Goal: Find specific page/section: Find specific page/section

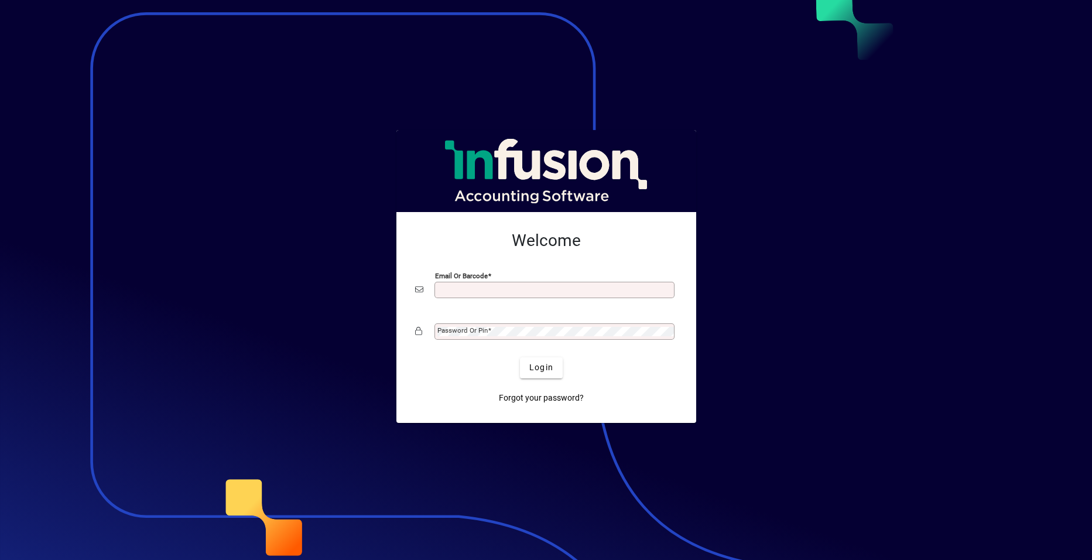
click at [568, 290] on input "Email or Barcode" at bounding box center [555, 289] width 237 height 9
type input "**********"
click at [483, 331] on mat-label "Password or Pin" at bounding box center [462, 330] width 50 height 8
click at [520, 357] on button "Login" at bounding box center [541, 367] width 43 height 21
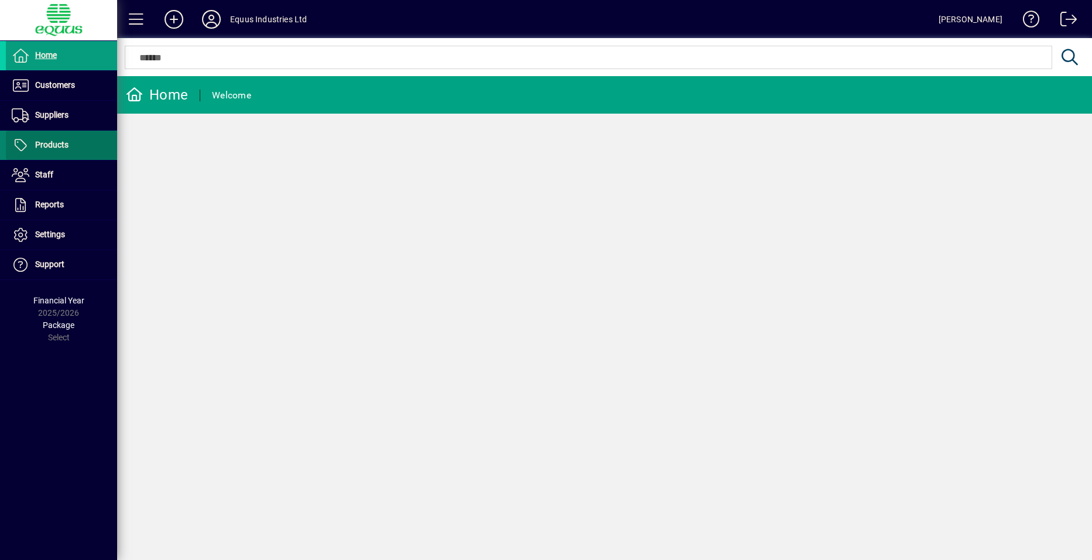
click at [74, 155] on span at bounding box center [61, 145] width 111 height 28
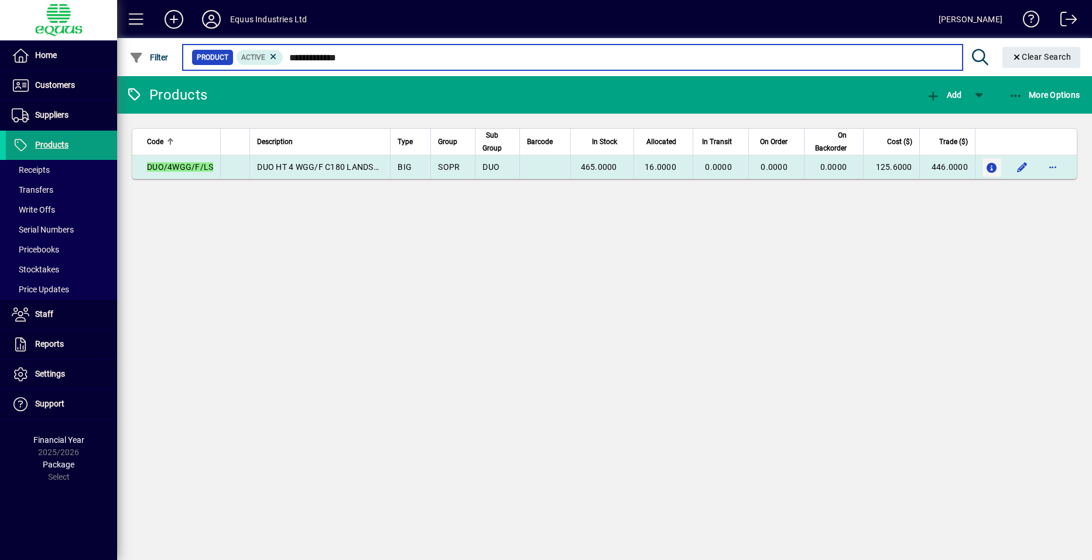
type input "**********"
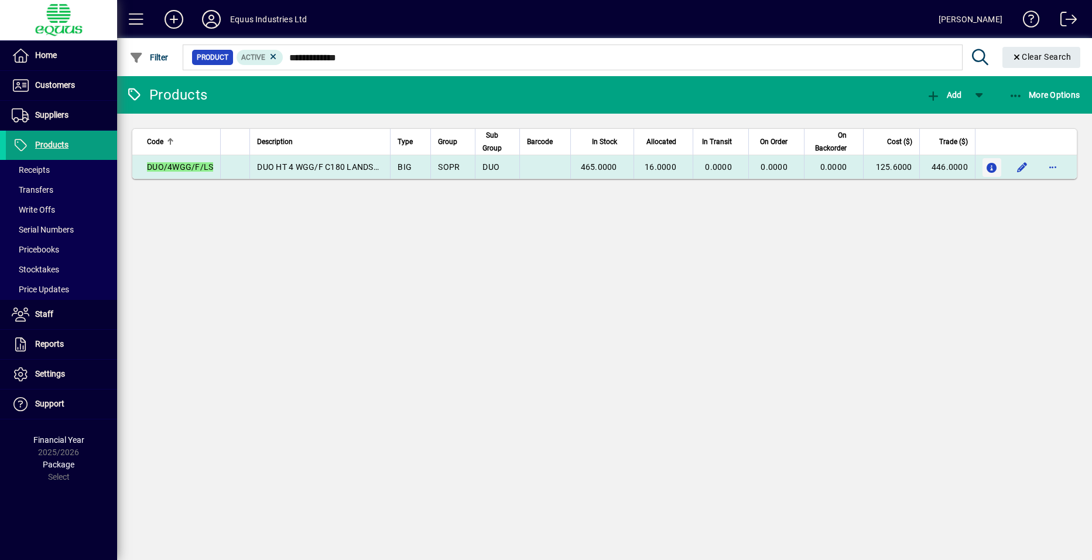
click at [990, 166] on icon "button" at bounding box center [992, 168] width 12 height 10
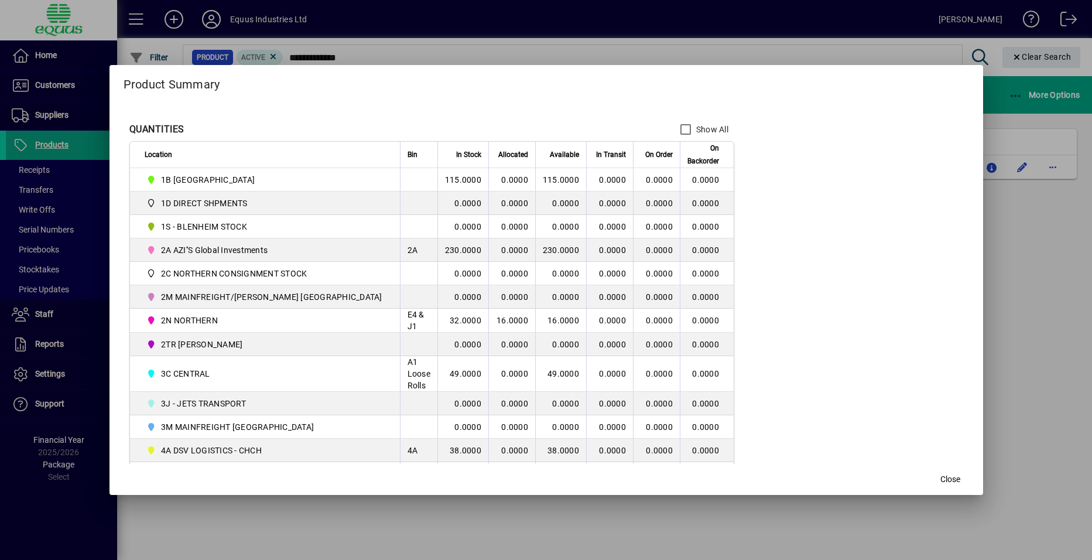
scroll to position [176, 0]
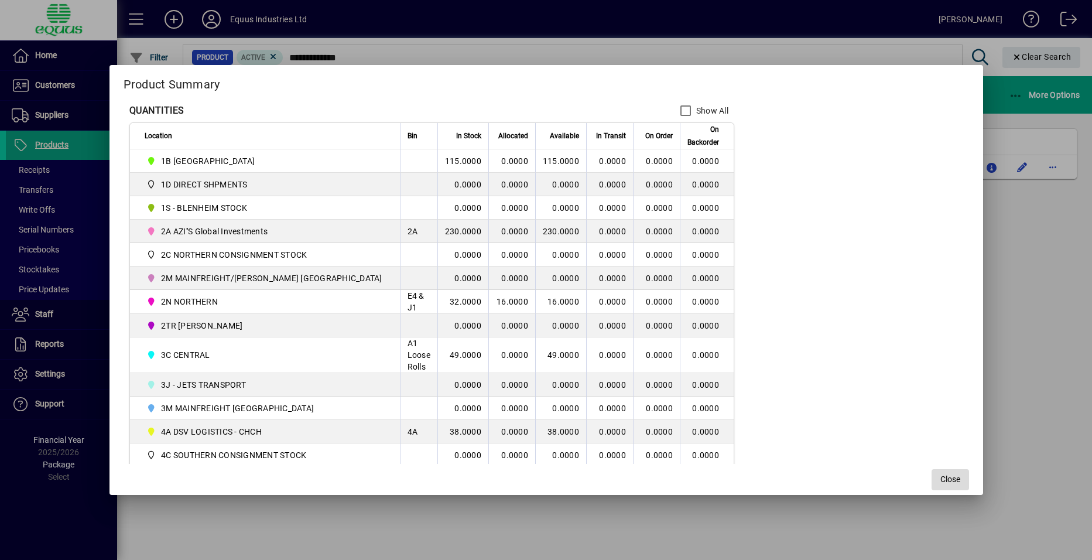
click at [950, 482] on span "Close" at bounding box center [950, 479] width 20 height 12
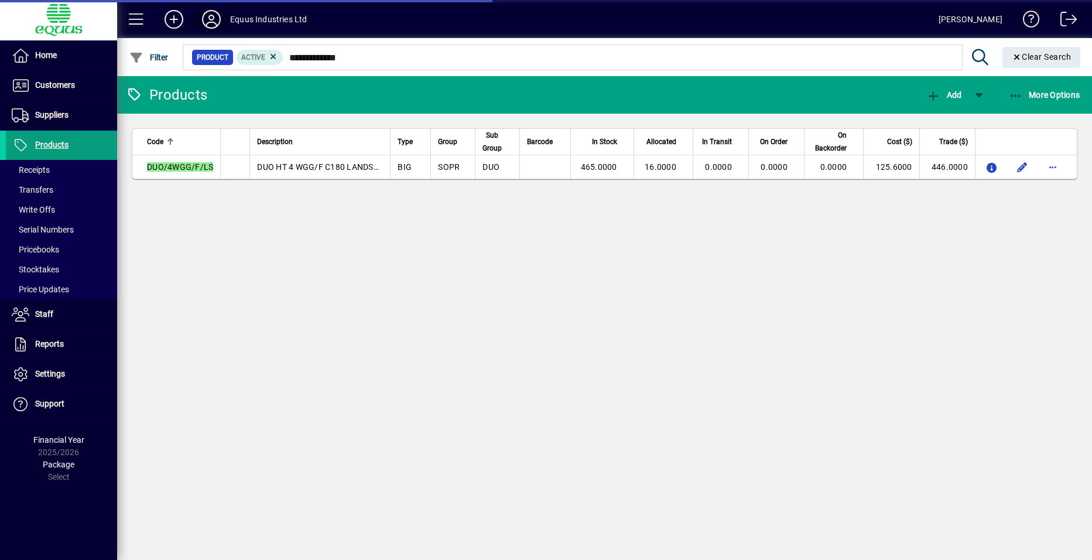
click at [215, 12] on icon at bounding box center [211, 19] width 23 height 19
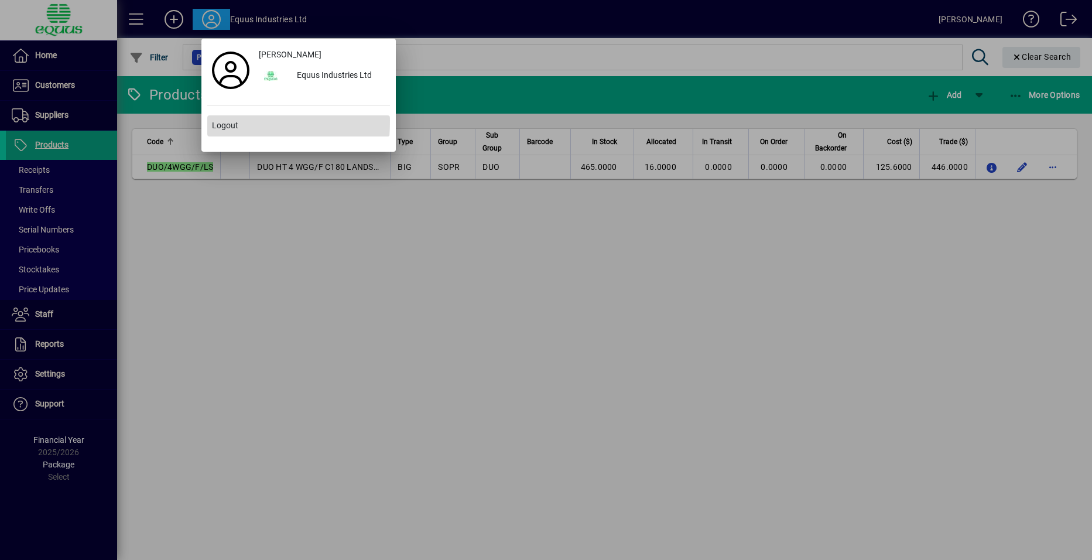
click at [228, 121] on span "Logout" at bounding box center [225, 125] width 26 height 12
